Goal: Transaction & Acquisition: Purchase product/service

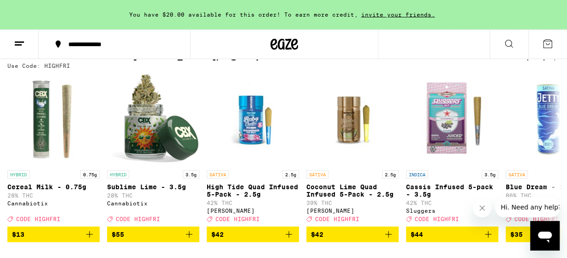
scroll to position [96, 0]
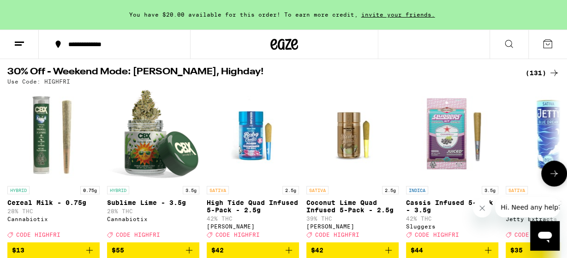
click at [555, 176] on icon at bounding box center [553, 173] width 11 height 11
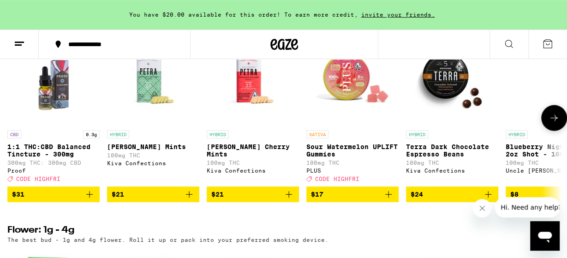
scroll to position [816, 0]
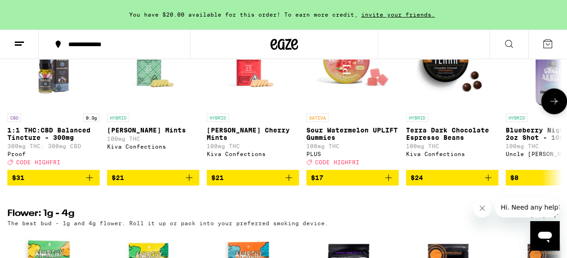
click at [91, 183] on icon "Add to bag" at bounding box center [89, 177] width 11 height 11
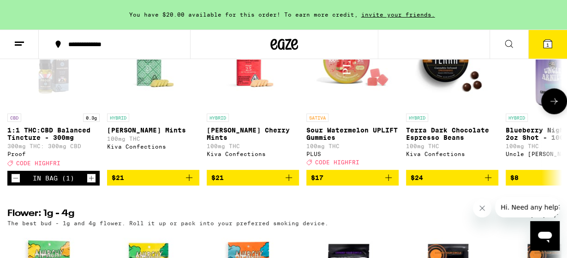
click at [549, 107] on icon at bounding box center [553, 100] width 11 height 11
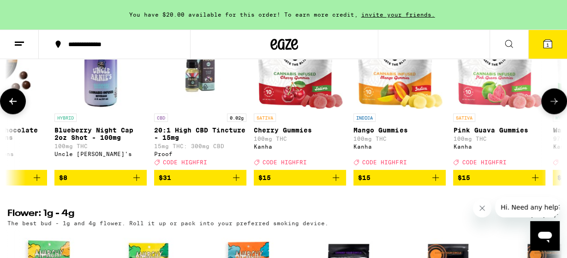
scroll to position [0, 452]
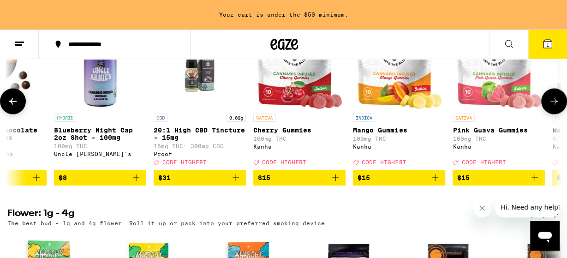
click at [549, 107] on icon at bounding box center [553, 100] width 11 height 11
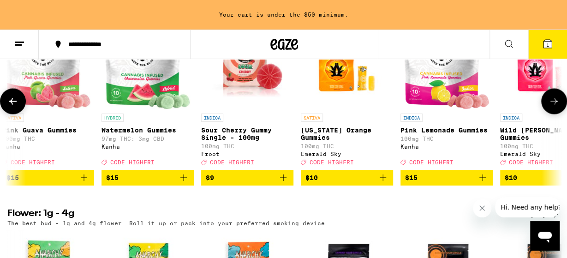
scroll to position [0, 903]
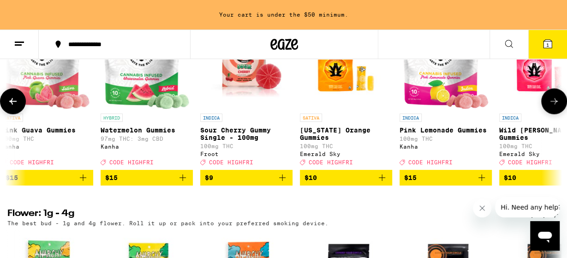
click at [549, 107] on icon at bounding box center [553, 100] width 11 height 11
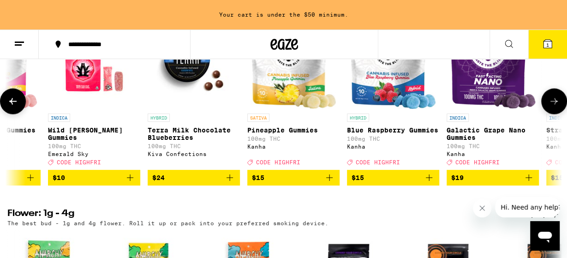
scroll to position [0, 1355]
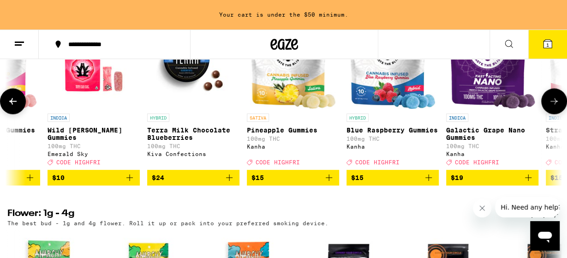
click at [556, 104] on icon at bounding box center [553, 101] width 7 height 6
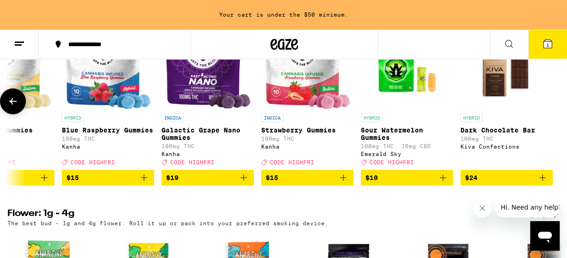
scroll to position [0, 1640]
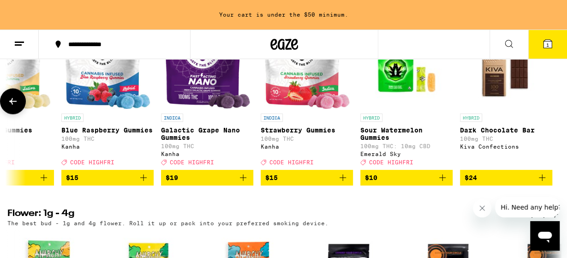
click at [173, 141] on p "Galactic Grape Nano Gummies" at bounding box center [207, 133] width 92 height 15
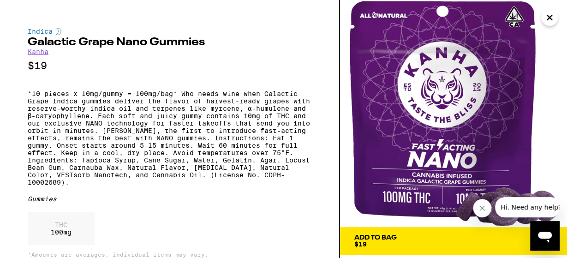
click at [548, 14] on icon "Close" at bounding box center [549, 18] width 11 height 14
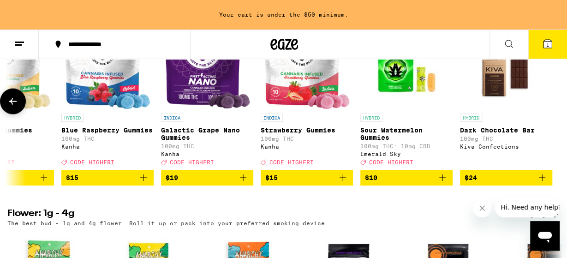
click at [7, 114] on button at bounding box center [13, 101] width 26 height 26
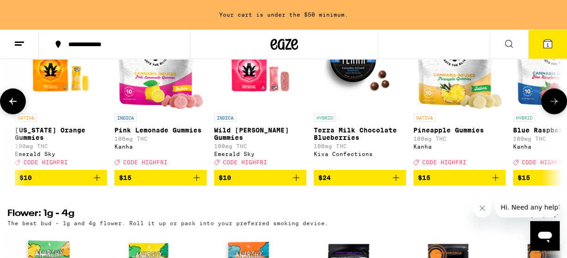
click at [7, 114] on button at bounding box center [13, 101] width 26 height 26
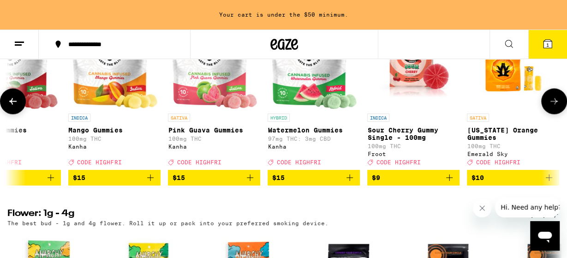
click at [7, 114] on button at bounding box center [13, 101] width 26 height 26
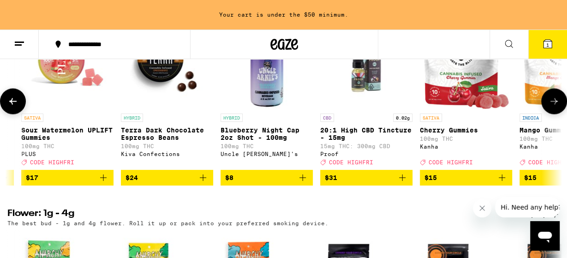
scroll to position [0, 285]
click at [7, 114] on button at bounding box center [13, 101] width 26 height 26
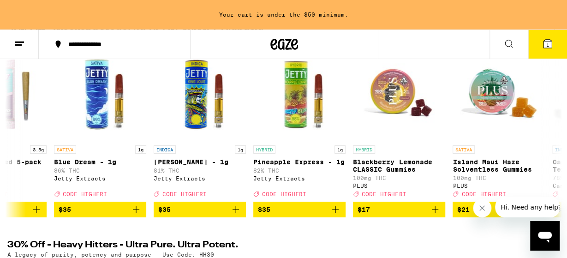
scroll to position [144, 0]
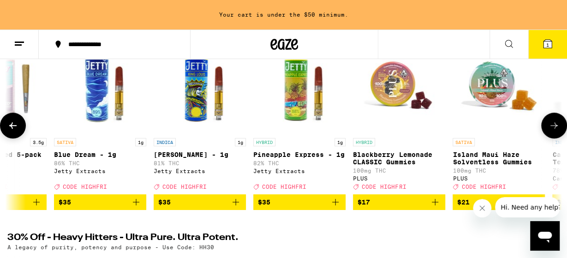
click at [554, 127] on icon at bounding box center [553, 125] width 11 height 11
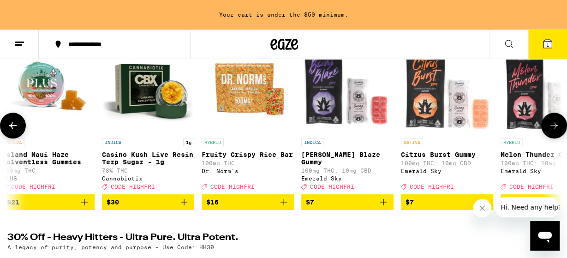
scroll to position [0, 903]
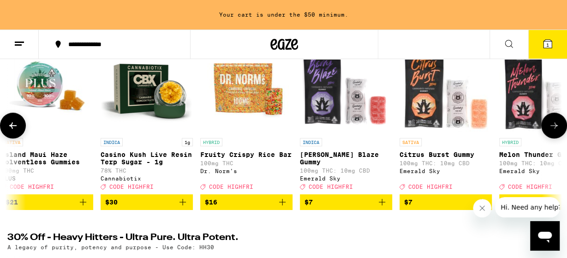
click at [554, 127] on icon at bounding box center [553, 125] width 11 height 11
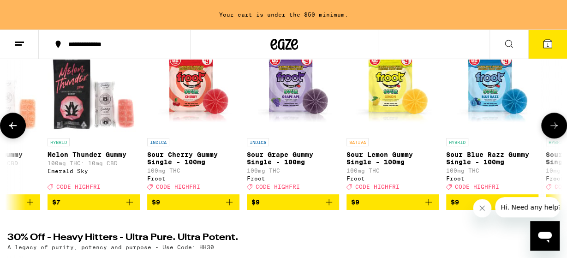
click at [554, 127] on icon at bounding box center [553, 125] width 11 height 11
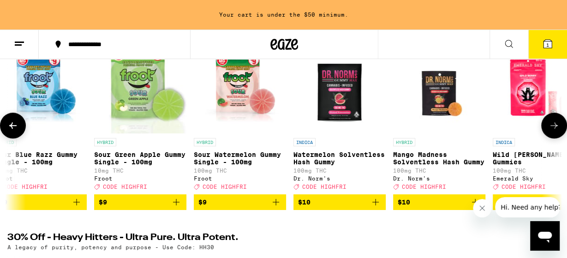
click at [554, 127] on icon at bounding box center [553, 125] width 11 height 11
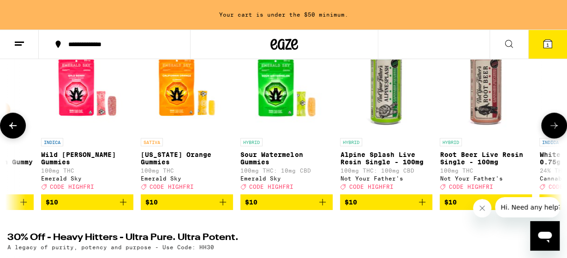
click at [554, 127] on icon at bounding box center [553, 125] width 11 height 11
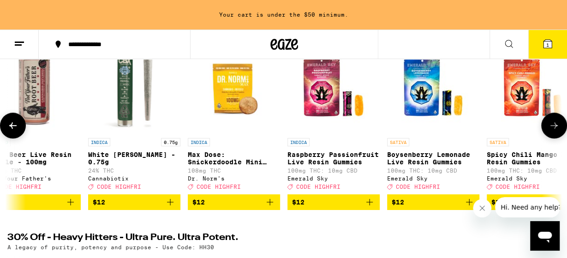
scroll to position [0, 2710]
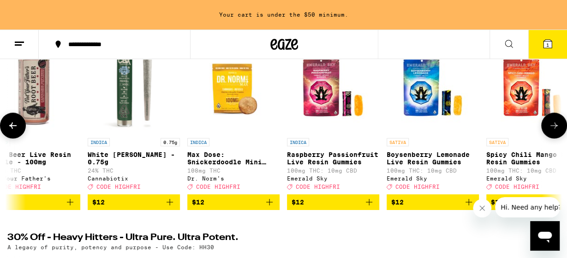
click at [554, 127] on icon at bounding box center [553, 125] width 11 height 11
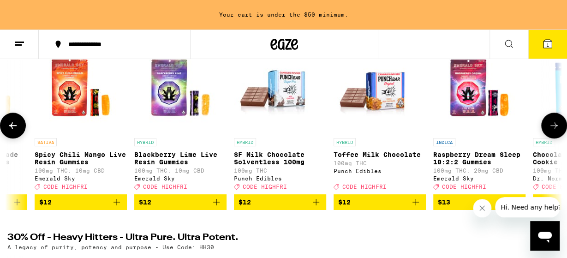
click at [554, 127] on icon at bounding box center [553, 125] width 11 height 11
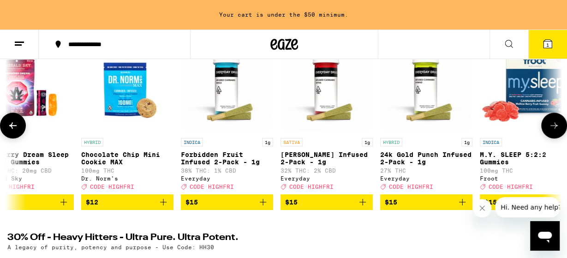
click at [554, 127] on icon at bounding box center [553, 125] width 11 height 11
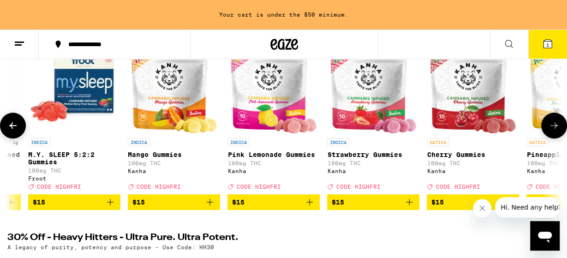
click at [554, 127] on icon at bounding box center [553, 125] width 11 height 11
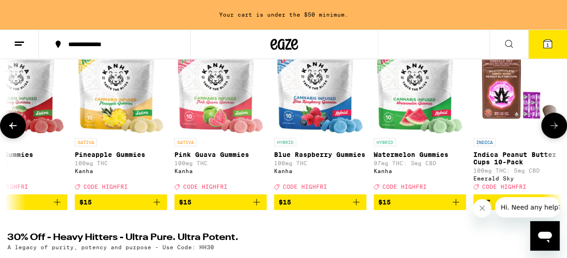
click at [554, 127] on icon at bounding box center [553, 125] width 11 height 11
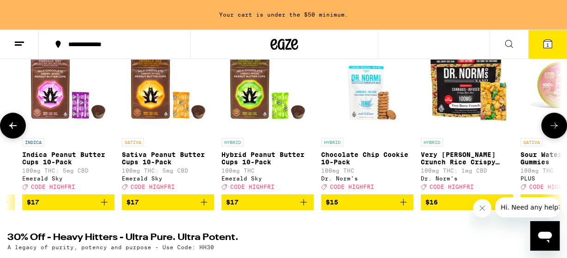
scroll to position [0, 4968]
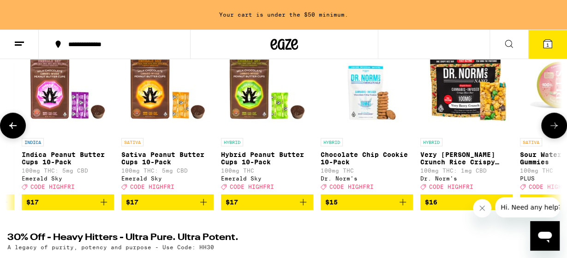
click at [554, 127] on icon at bounding box center [553, 125] width 11 height 11
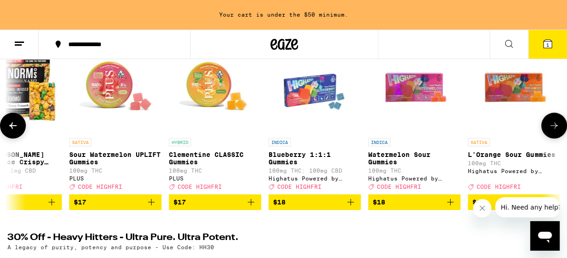
scroll to position [0, 5419]
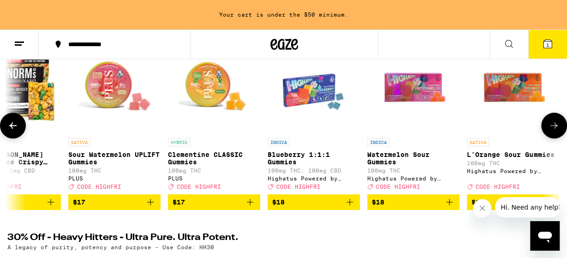
click at [554, 127] on icon at bounding box center [553, 125] width 11 height 11
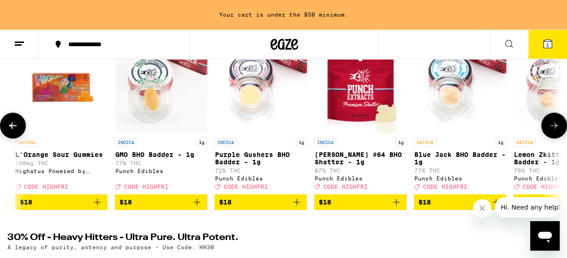
click at [554, 127] on icon at bounding box center [553, 125] width 11 height 11
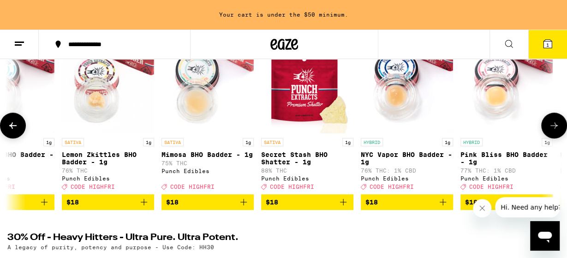
click at [554, 127] on icon at bounding box center [553, 125] width 11 height 11
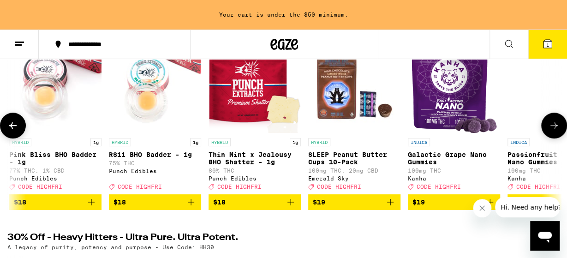
scroll to position [0, 6774]
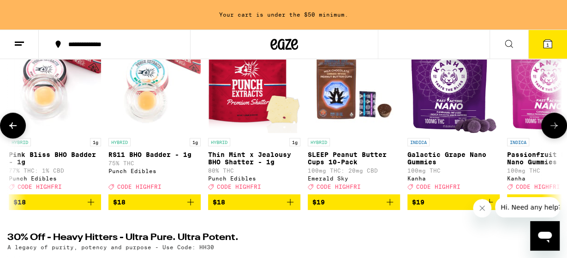
click at [554, 127] on icon at bounding box center [553, 125] width 11 height 11
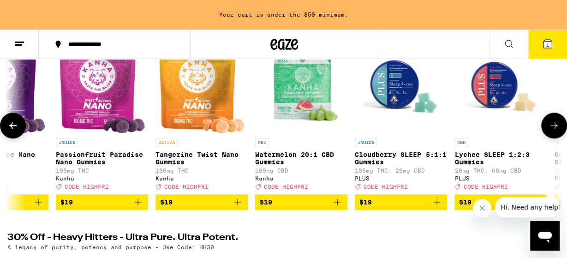
scroll to position [0, 7226]
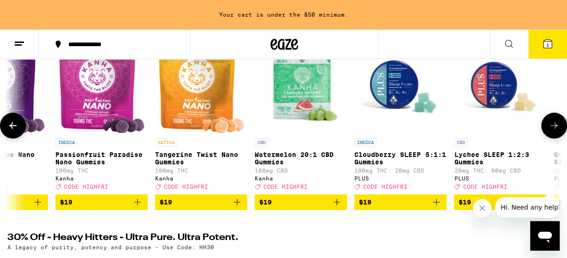
click at [554, 127] on icon at bounding box center [553, 125] width 11 height 11
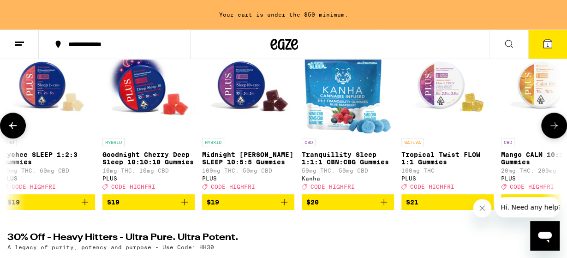
scroll to position [0, 7678]
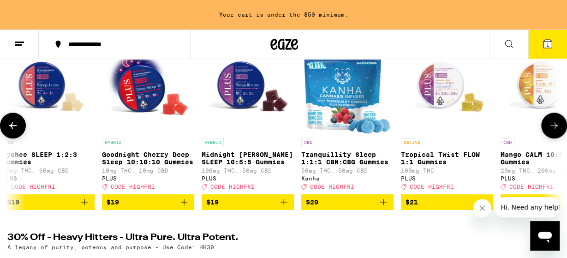
click at [554, 127] on icon at bounding box center [553, 125] width 11 height 11
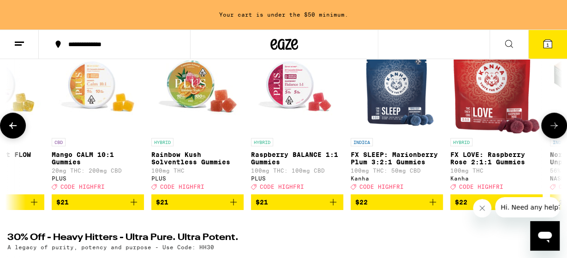
scroll to position [0, 8129]
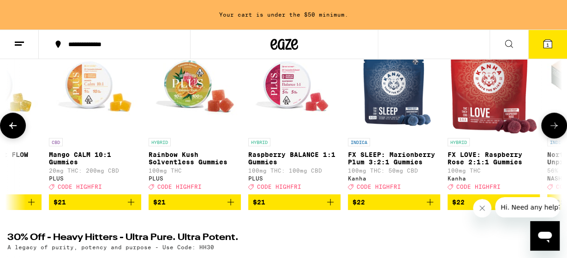
click at [554, 127] on icon at bounding box center [553, 125] width 11 height 11
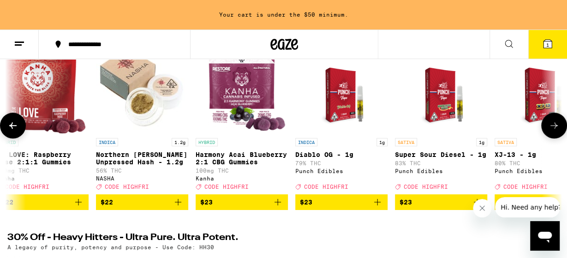
scroll to position [0, 8581]
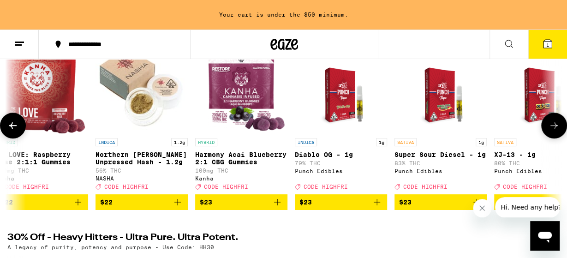
click at [554, 127] on icon at bounding box center [553, 125] width 11 height 11
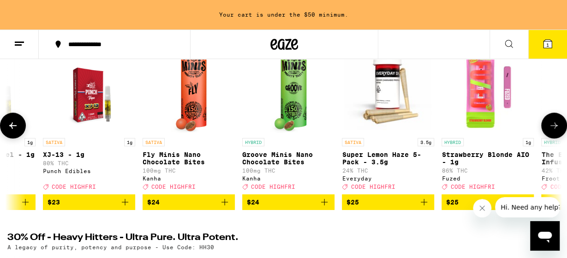
scroll to position [0, 9032]
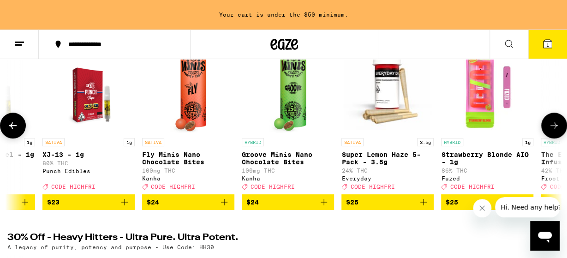
click at [554, 127] on icon at bounding box center [553, 125] width 11 height 11
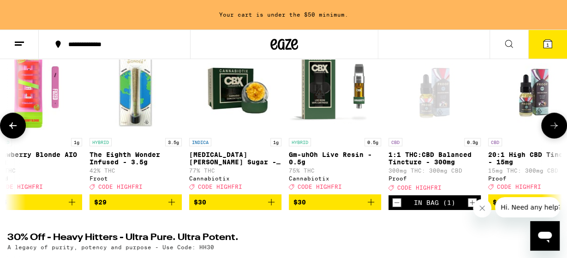
scroll to position [0, 9484]
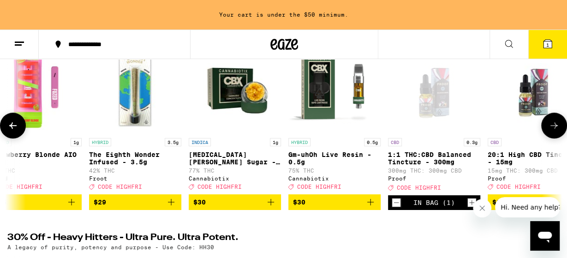
click at [554, 127] on icon at bounding box center [553, 125] width 11 height 11
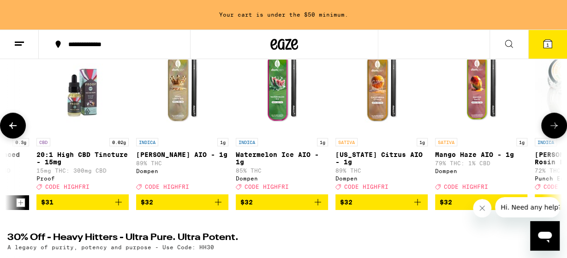
scroll to position [0, 9936]
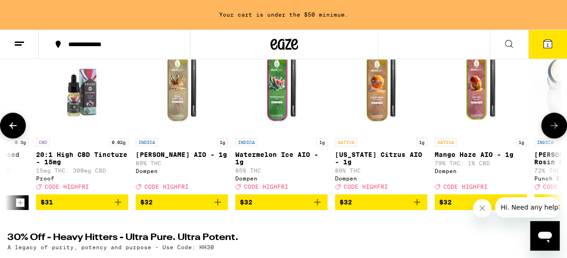
click at [554, 127] on icon at bounding box center [553, 125] width 11 height 11
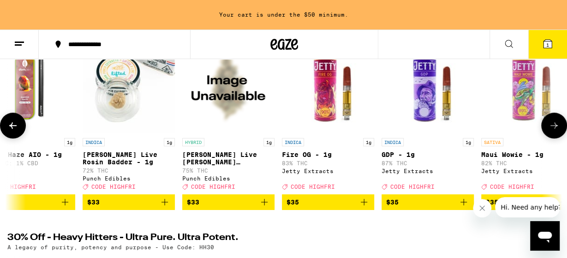
click at [554, 127] on icon at bounding box center [553, 125] width 11 height 11
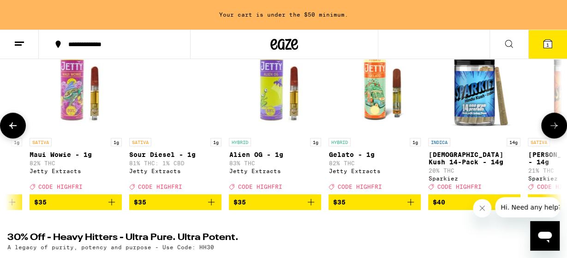
click at [554, 127] on icon at bounding box center [553, 125] width 11 height 11
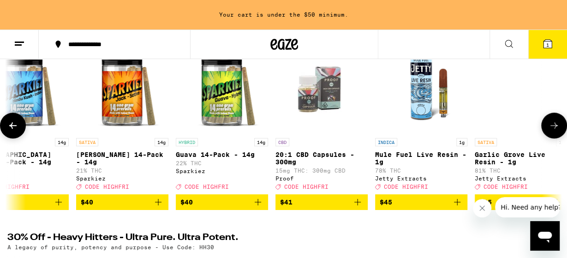
click at [554, 127] on icon at bounding box center [553, 125] width 11 height 11
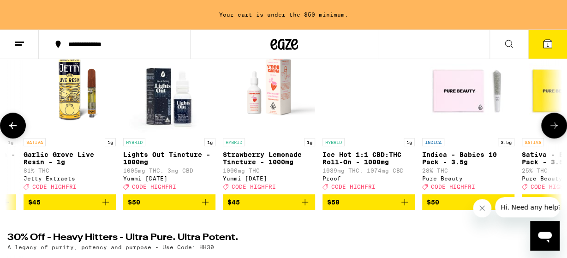
scroll to position [0, 11742]
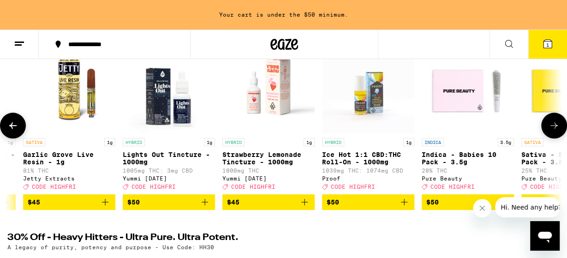
click at [548, 124] on button at bounding box center [554, 126] width 26 height 26
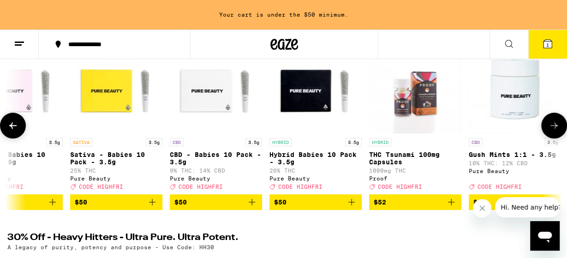
scroll to position [0, 12194]
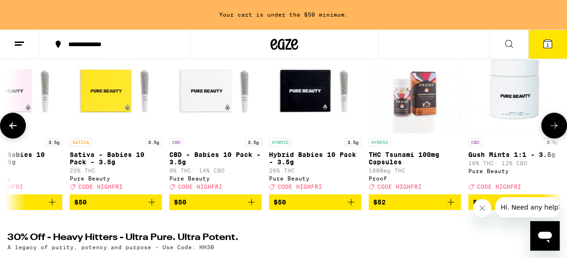
click at [553, 131] on icon at bounding box center [553, 125] width 11 height 11
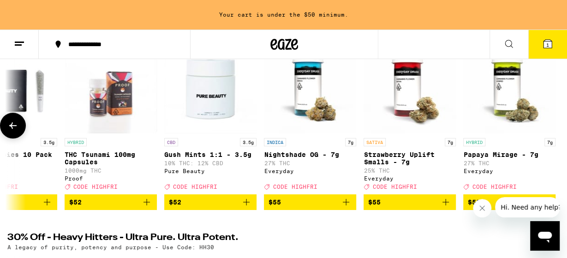
scroll to position [0, 12501]
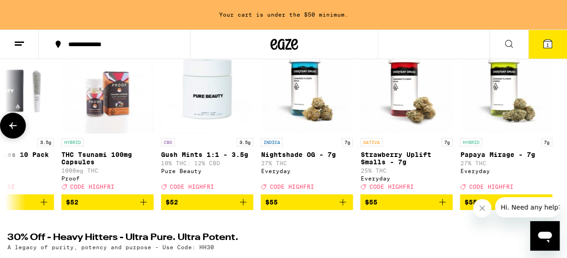
click at [553, 131] on div at bounding box center [554, 126] width 26 height 26
click at [18, 132] on button at bounding box center [13, 126] width 26 height 26
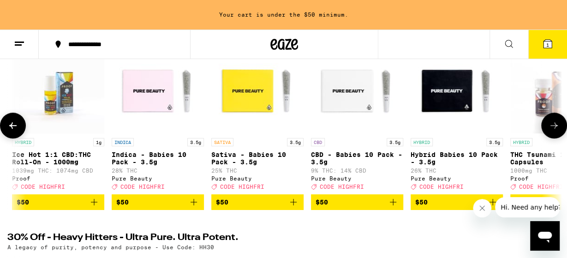
click at [18, 132] on button at bounding box center [13, 126] width 26 height 26
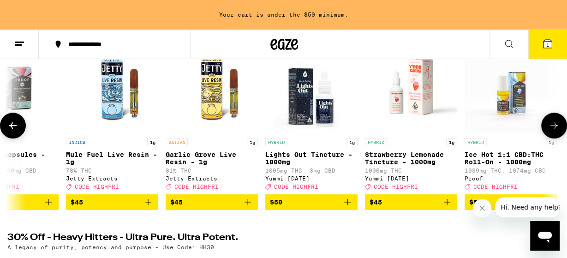
click at [18, 132] on button at bounding box center [13, 126] width 26 height 26
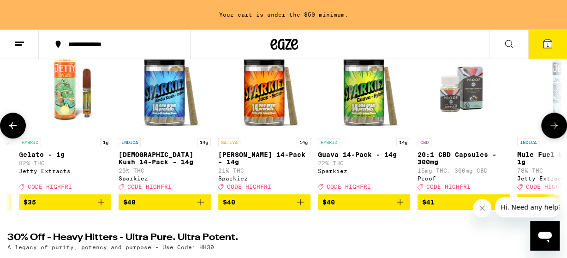
click at [18, 132] on button at bounding box center [13, 126] width 26 height 26
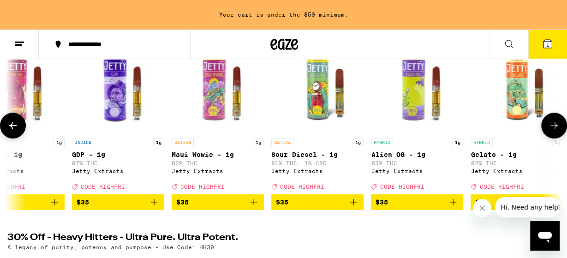
click at [18, 132] on button at bounding box center [13, 126] width 26 height 26
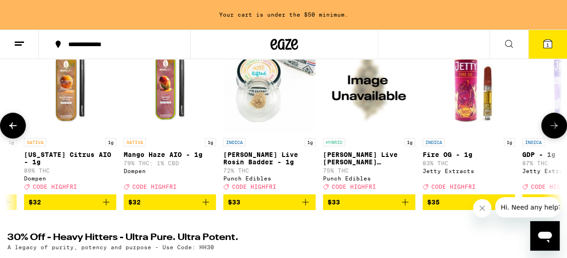
click at [18, 132] on button at bounding box center [13, 126] width 26 height 26
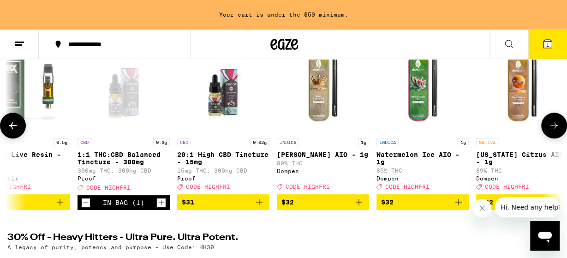
click at [18, 132] on button at bounding box center [13, 126] width 26 height 26
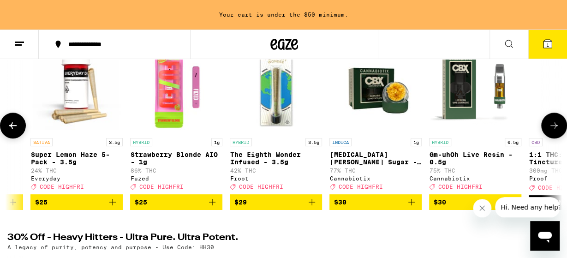
click at [18, 132] on button at bounding box center [13, 126] width 26 height 26
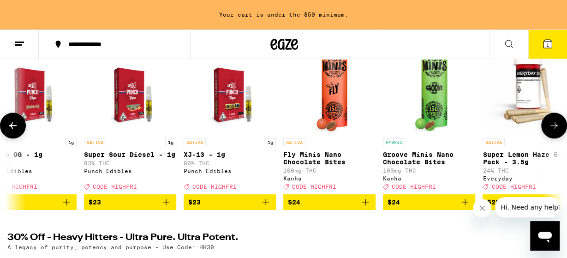
click at [18, 132] on button at bounding box center [13, 126] width 26 height 26
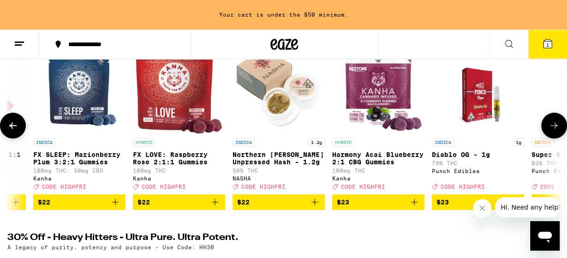
click at [18, 132] on button at bounding box center [13, 126] width 26 height 26
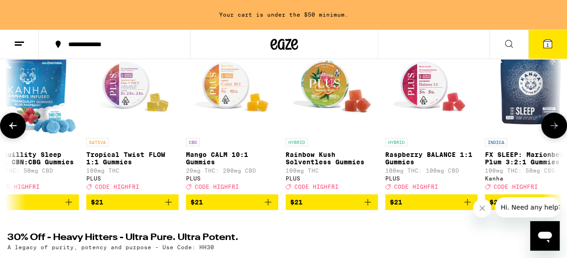
scroll to position [0, 7992]
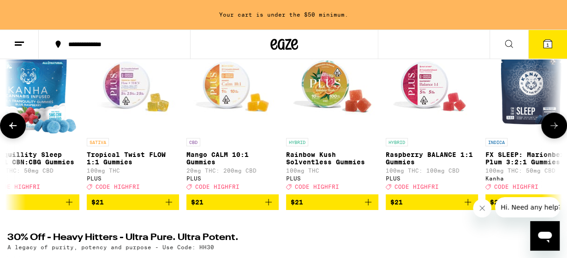
click at [18, 132] on button at bounding box center [13, 126] width 26 height 26
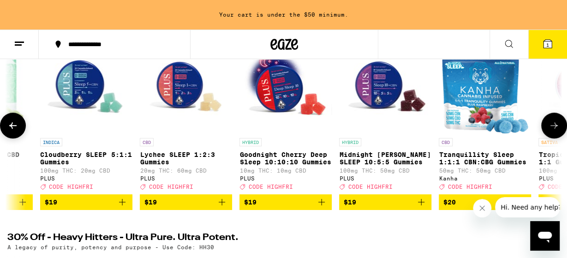
scroll to position [0, 7540]
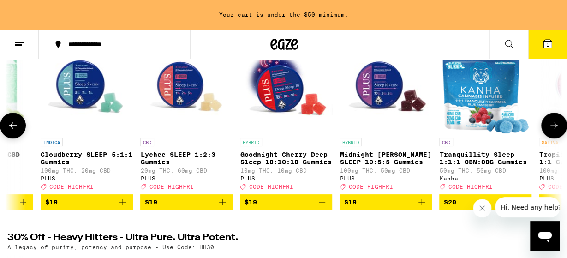
click at [18, 132] on button at bounding box center [13, 126] width 26 height 26
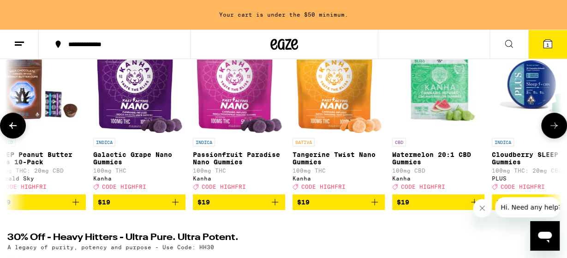
click at [18, 132] on button at bounding box center [13, 126] width 26 height 26
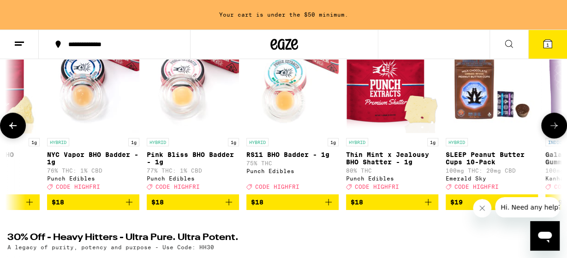
click at [18, 132] on button at bounding box center [13, 126] width 26 height 26
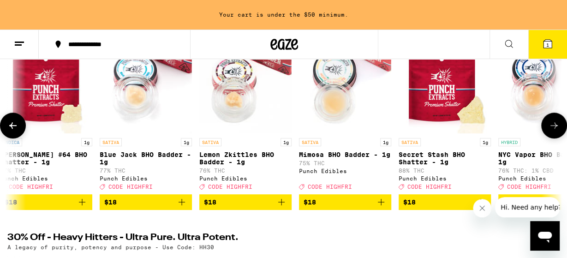
click at [18, 132] on button at bounding box center [13, 126] width 26 height 26
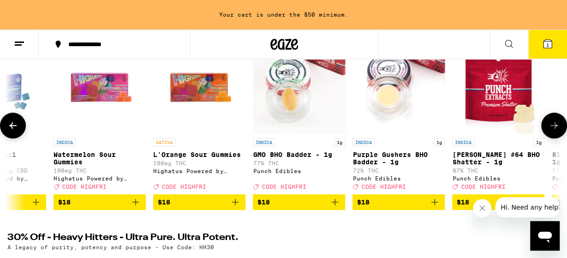
click at [18, 132] on button at bounding box center [13, 126] width 26 height 26
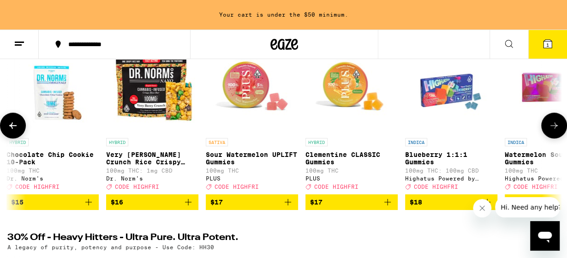
click at [18, 132] on button at bounding box center [13, 126] width 26 height 26
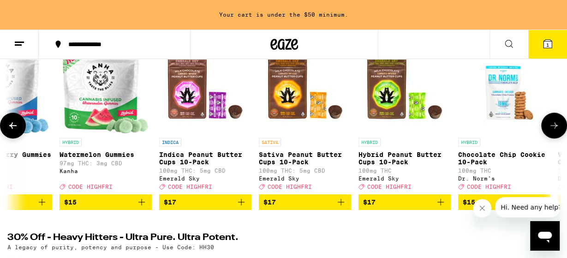
click at [18, 132] on button at bounding box center [13, 126] width 26 height 26
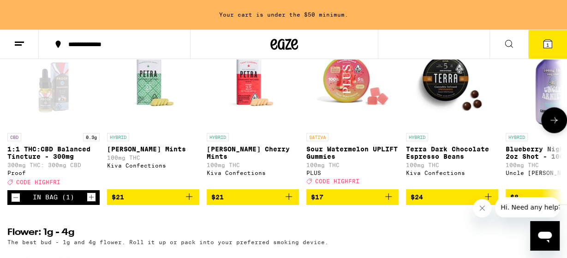
scroll to position [816, 0]
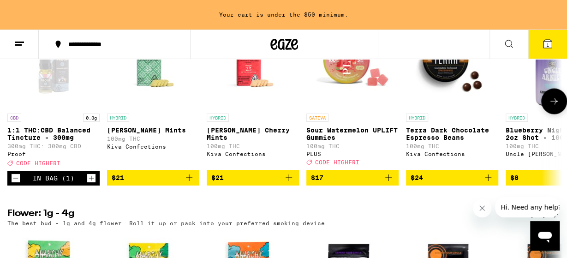
click at [191, 181] on icon "Add to bag" at bounding box center [189, 177] width 6 height 6
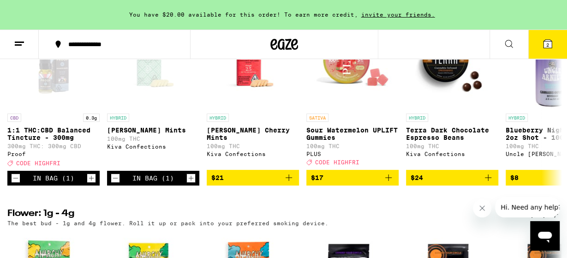
click at [548, 39] on icon at bounding box center [547, 43] width 11 height 11
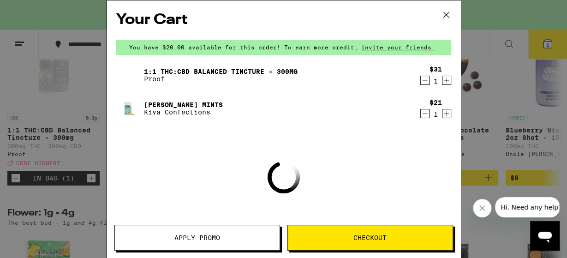
scroll to position [0, 4379]
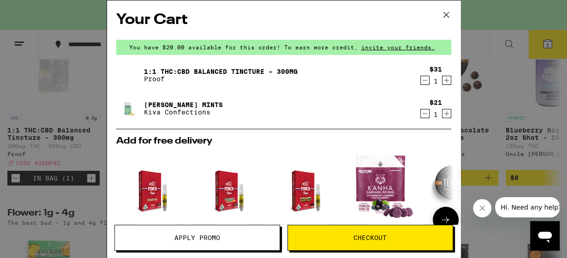
click at [445, 216] on icon at bounding box center [445, 219] width 11 height 11
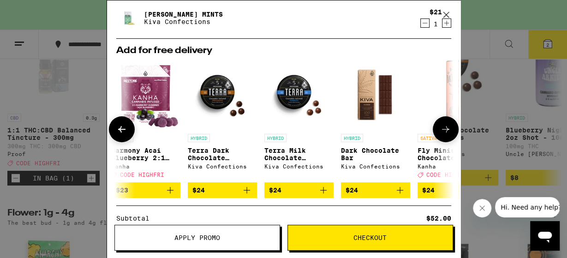
scroll to position [103, 0]
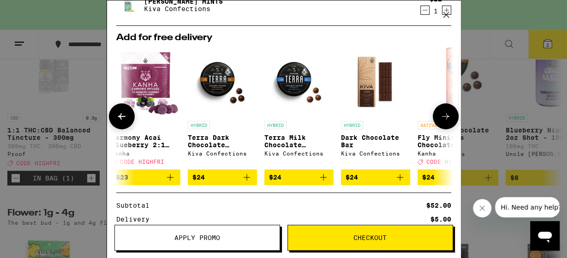
click at [217, 79] on img "Open page for Terra Dark Chocolate Espresso Beans from Kiva Confections" at bounding box center [222, 81] width 69 height 69
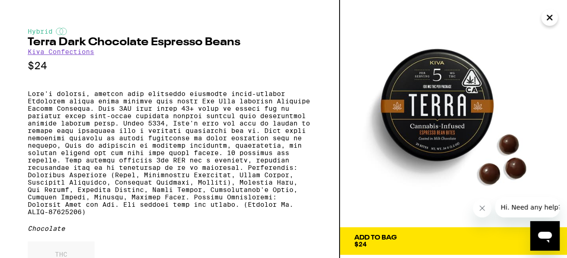
click at [376, 238] on div "Add To Bag" at bounding box center [375, 237] width 42 height 6
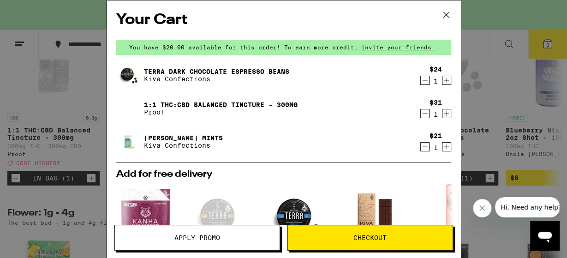
click at [423, 83] on icon "Decrement" at bounding box center [425, 80] width 8 height 11
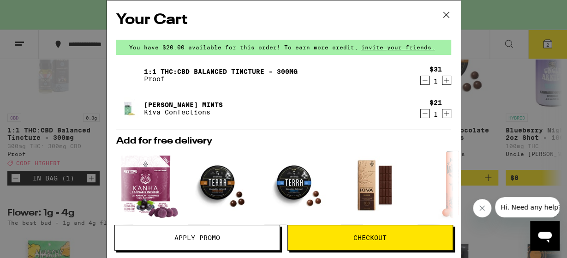
click at [446, 80] on icon "Increment" at bounding box center [446, 80] width 8 height 11
click at [425, 80] on icon "Decrement" at bounding box center [425, 80] width 8 height 11
click at [444, 114] on icon "Increment" at bounding box center [446, 113] width 8 height 11
click at [427, 113] on icon "Decrement" at bounding box center [424, 113] width 5 height 0
click at [443, 80] on icon "Increment" at bounding box center [446, 80] width 8 height 11
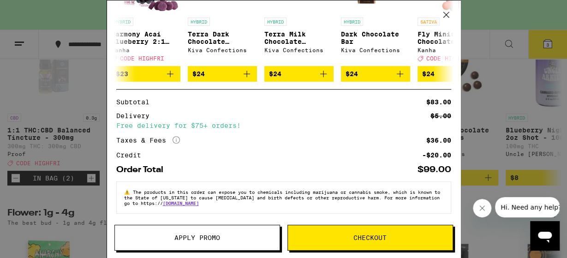
scroll to position [214, 0]
click at [348, 237] on span "Checkout" at bounding box center [370, 237] width 165 height 6
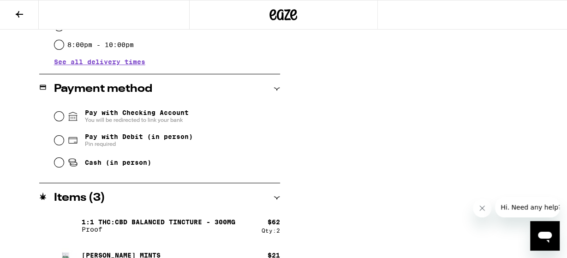
scroll to position [361, 0]
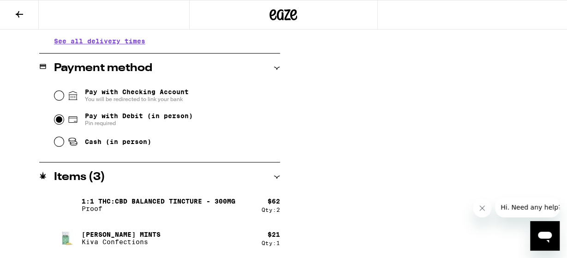
click at [58, 118] on input "Pay with Debit (in person) Pin required" at bounding box center [58, 119] width 9 height 9
radio input "true"
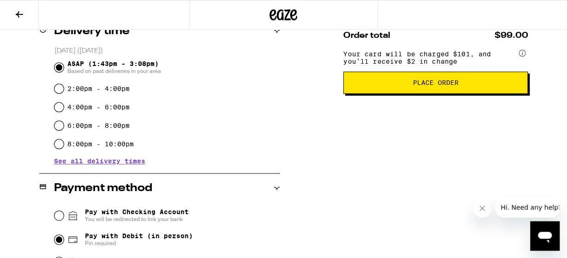
scroll to position [217, 0]
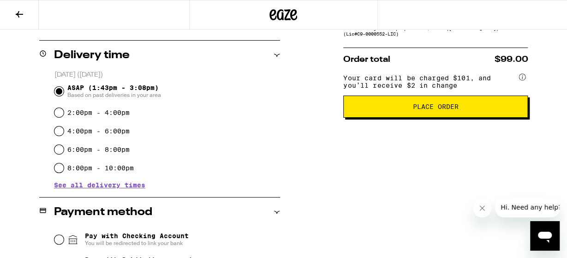
click at [434, 110] on span "Place Order" at bounding box center [436, 106] width 46 height 6
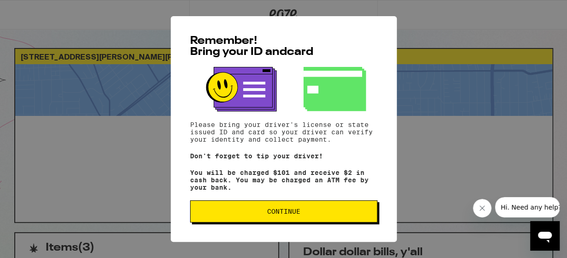
click at [292, 215] on span "Continue" at bounding box center [283, 211] width 33 height 6
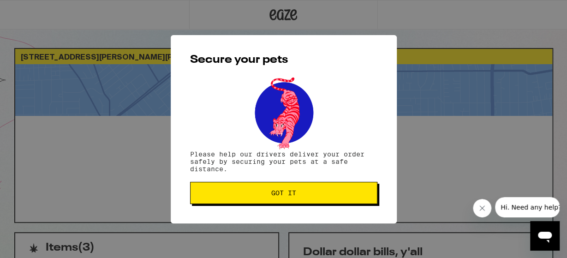
click at [286, 199] on button "Got it" at bounding box center [283, 193] width 187 height 22
